Goal: Navigation & Orientation: Go to known website

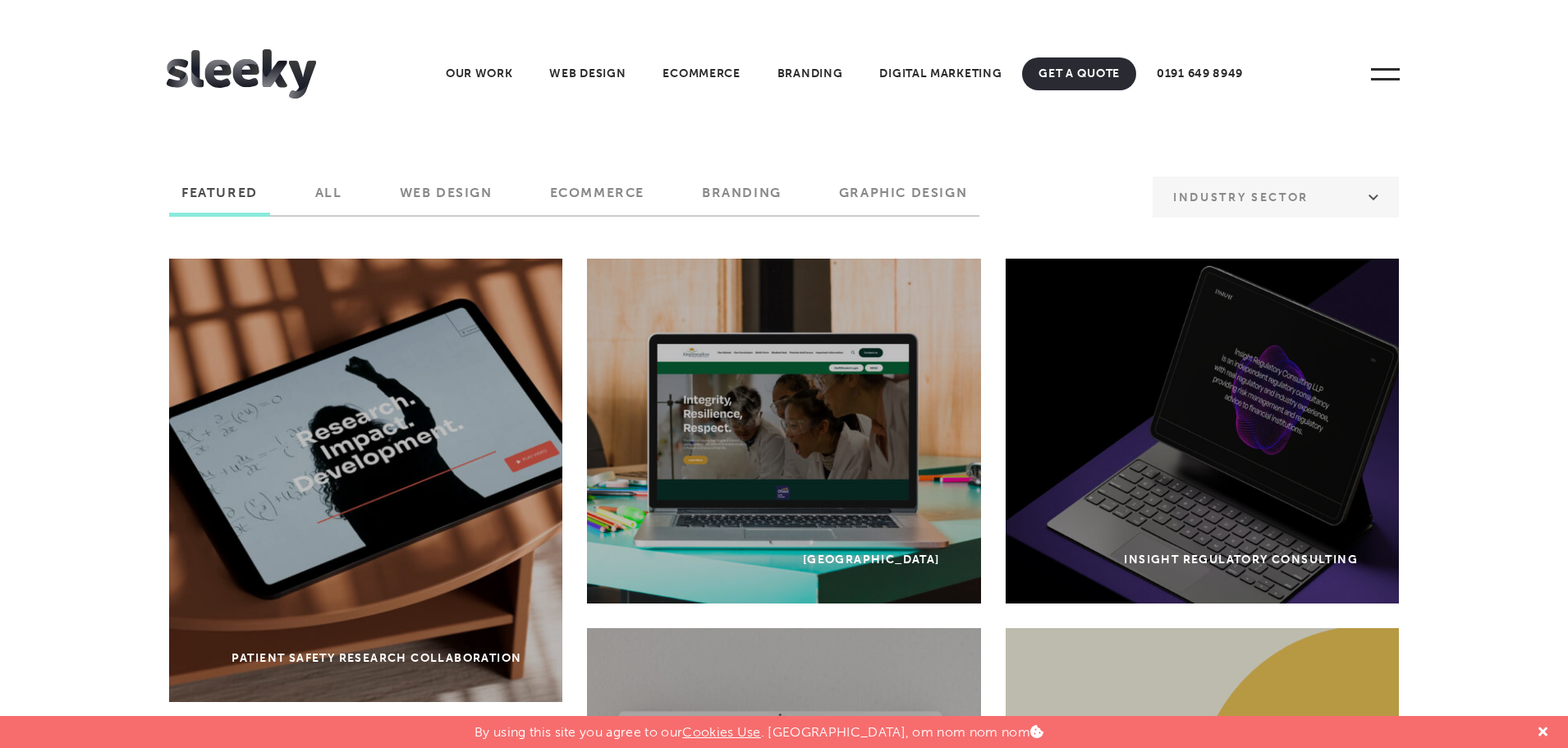
click at [446, 188] on label "Web Design" at bounding box center [446, 199] width 117 height 28
click at [0, 0] on input "Web Design" at bounding box center [0, 0] width 0 height 0
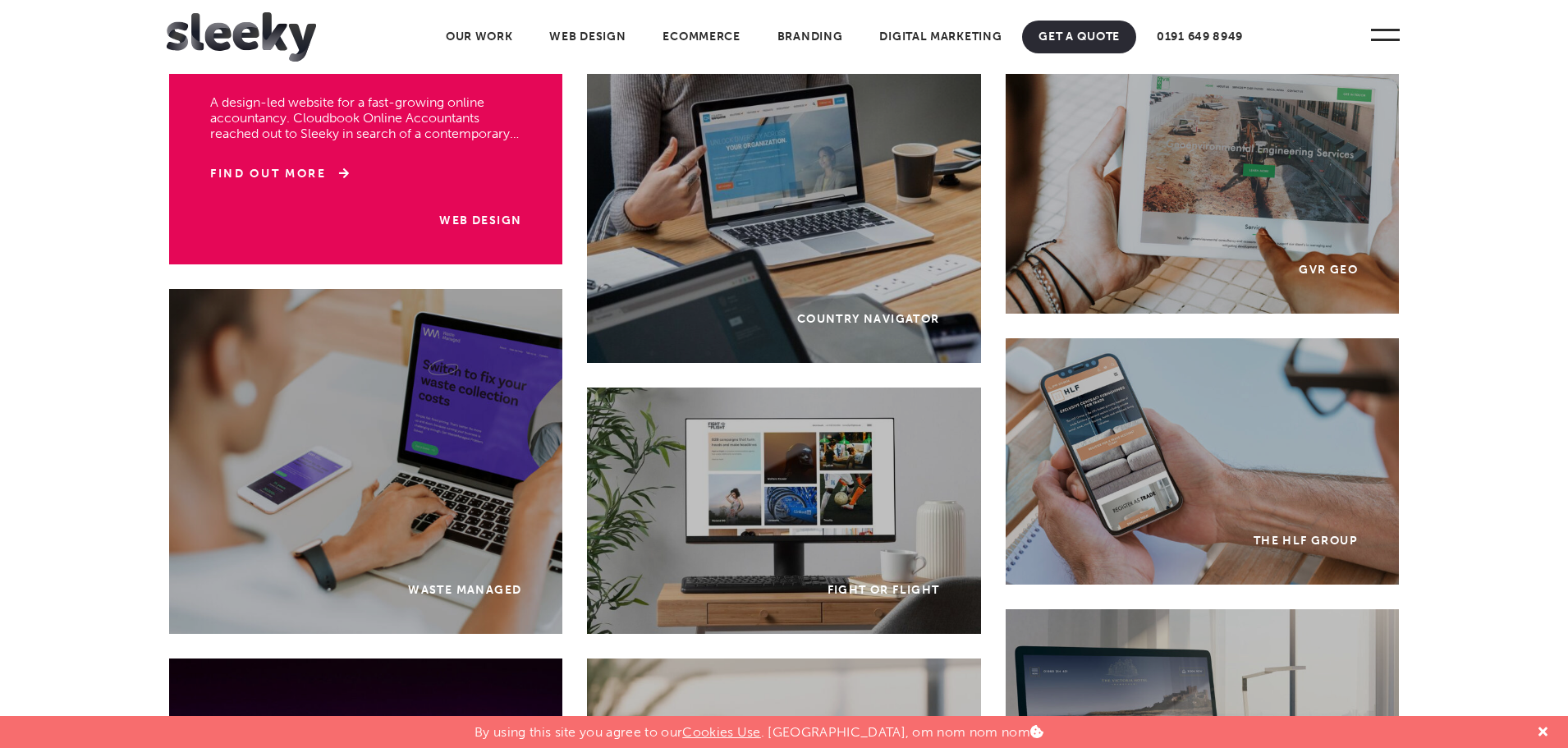
scroll to position [4105, 0]
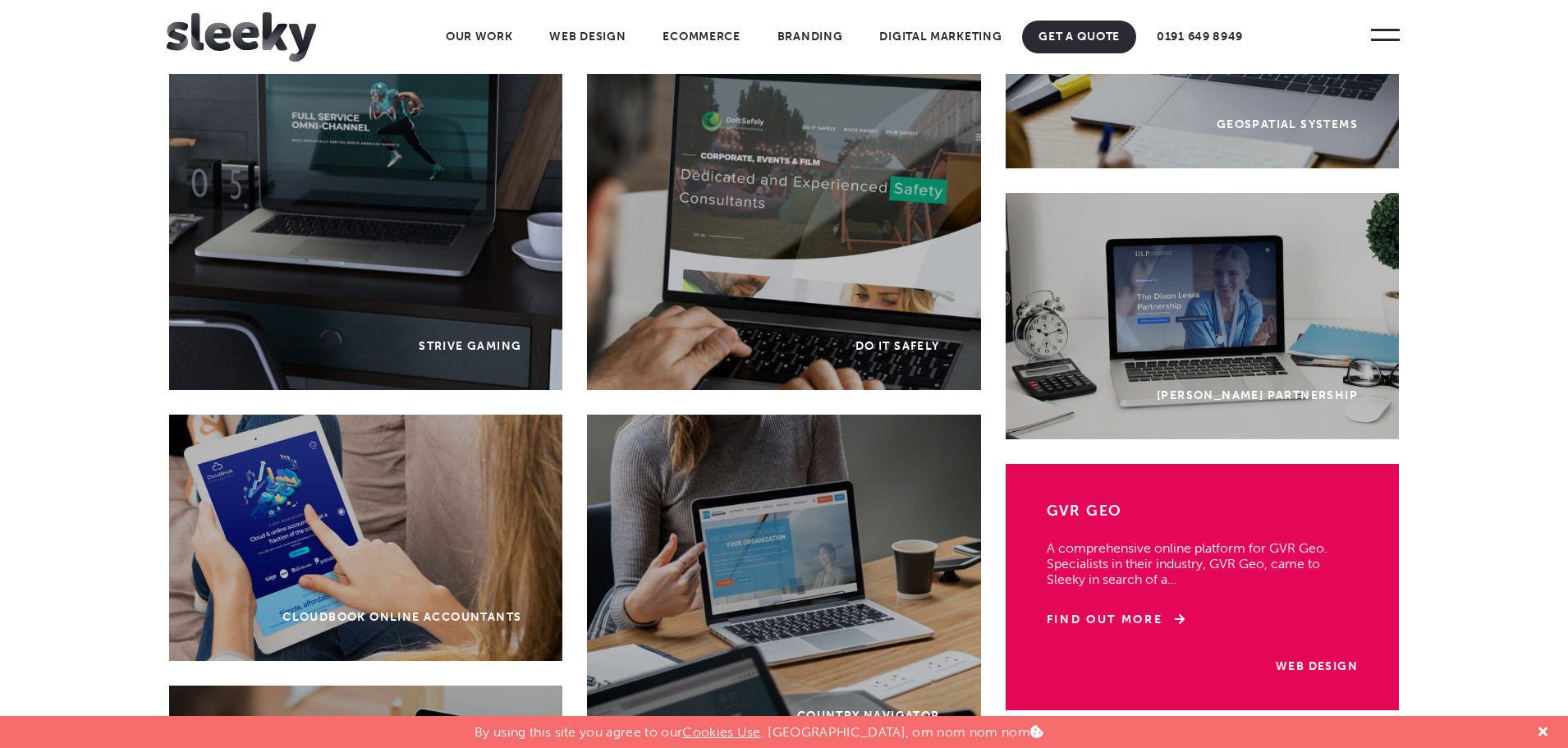
click at [1297, 657] on div "Web Design GVR GEO A comprehensive online platform for GVR Geo. Specialists in …" at bounding box center [1202, 586] width 393 height 246
drag, startPoint x: 1109, startPoint y: 596, endPoint x: 1109, endPoint y: 583, distance: 13.0
click at [1109, 596] on div "Web Design GVR GEO A comprehensive online platform for GVR Geo. Specialists in …" at bounding box center [1202, 586] width 393 height 246
click at [1114, 613] on link "Find Out More" at bounding box center [1116, 619] width 139 height 16
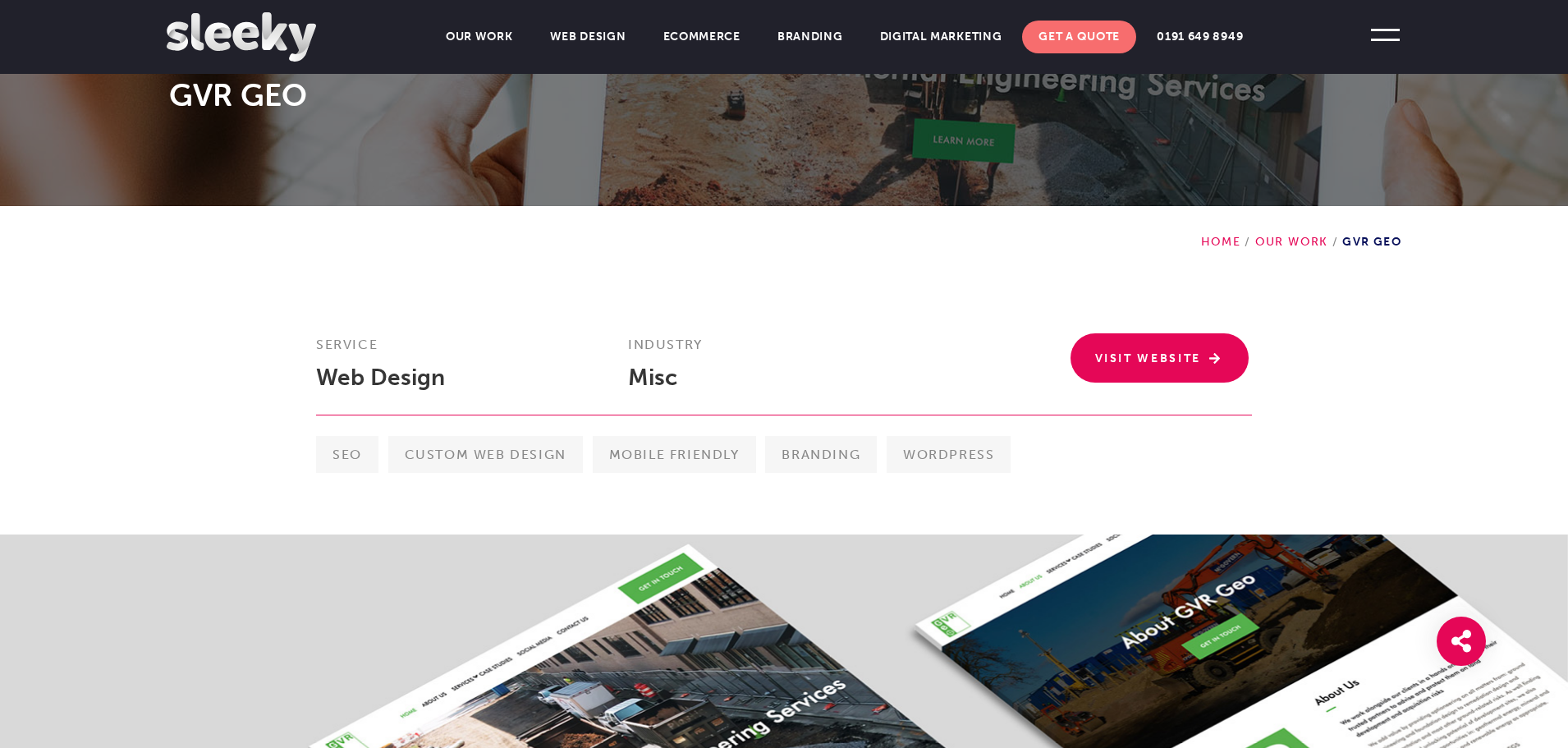
scroll to position [246, 0]
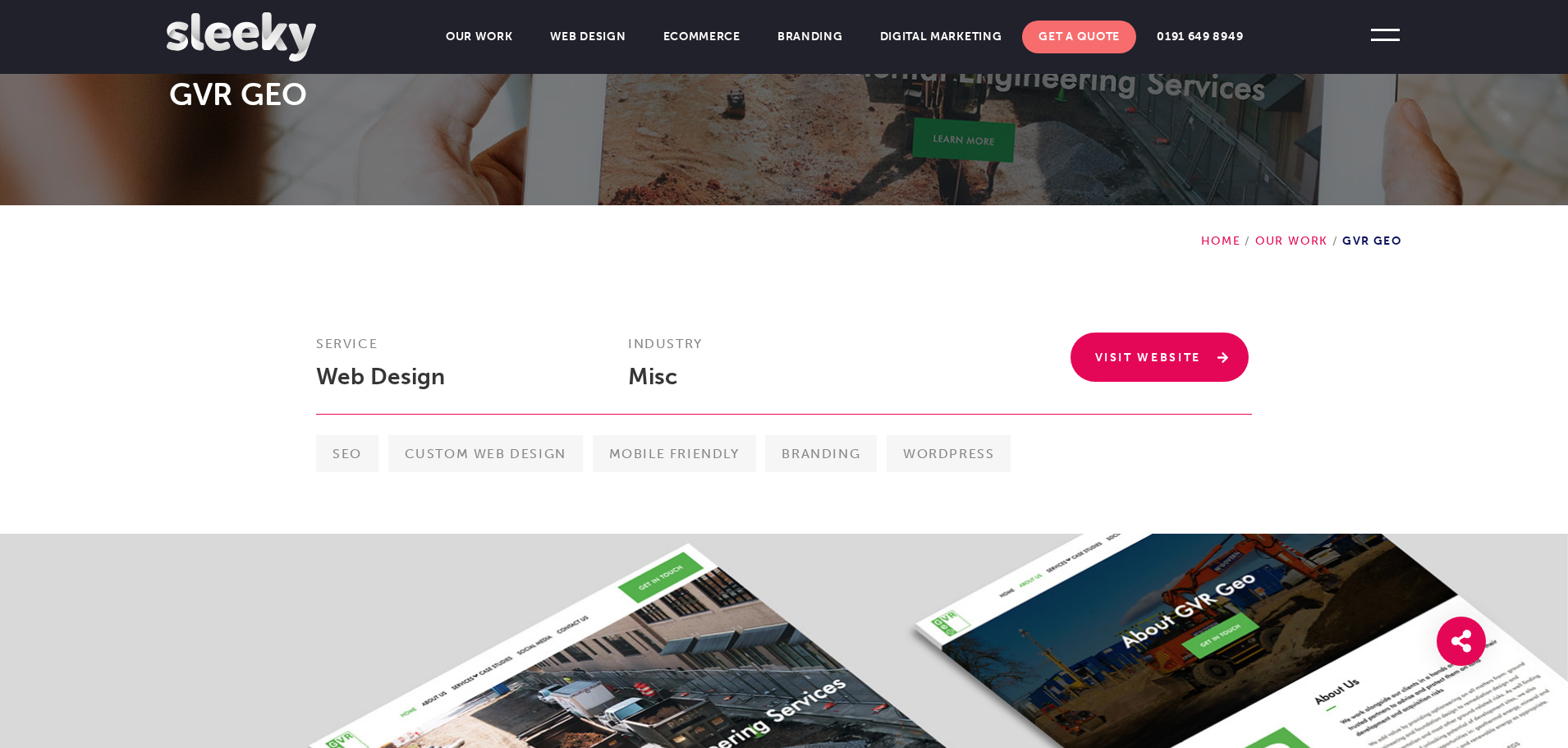
click at [1126, 356] on link "Visit Website" at bounding box center [1159, 356] width 179 height 49
